Goal: Book appointment/travel/reservation

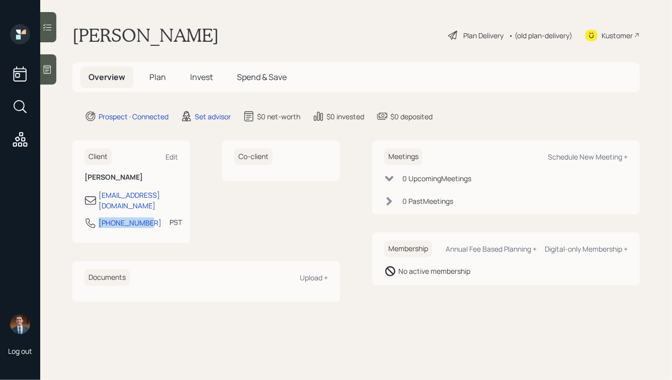
drag, startPoint x: 144, startPoint y: 211, endPoint x: 95, endPoint y: 216, distance: 49.1
click at [95, 217] on div "[PHONE_NUMBER]" at bounding box center [122, 223] width 77 height 12
copy div "[PHONE_NUMBER]"
click at [590, 156] on div "Schedule New Meeting +" at bounding box center [588, 157] width 80 height 10
select select "round-[PERSON_NAME]"
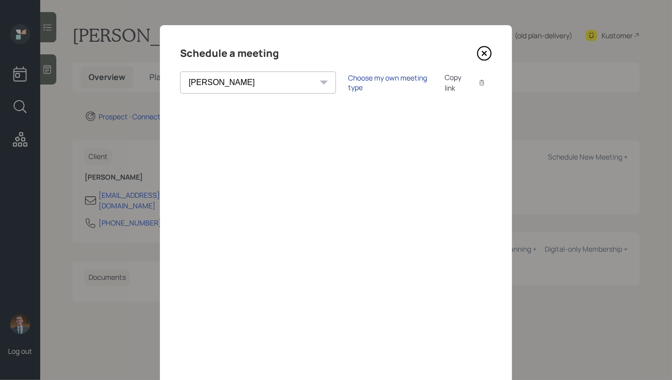
click at [348, 82] on div "Choose my own meeting type" at bounding box center [390, 82] width 84 height 19
